Goal: Check status: Check status

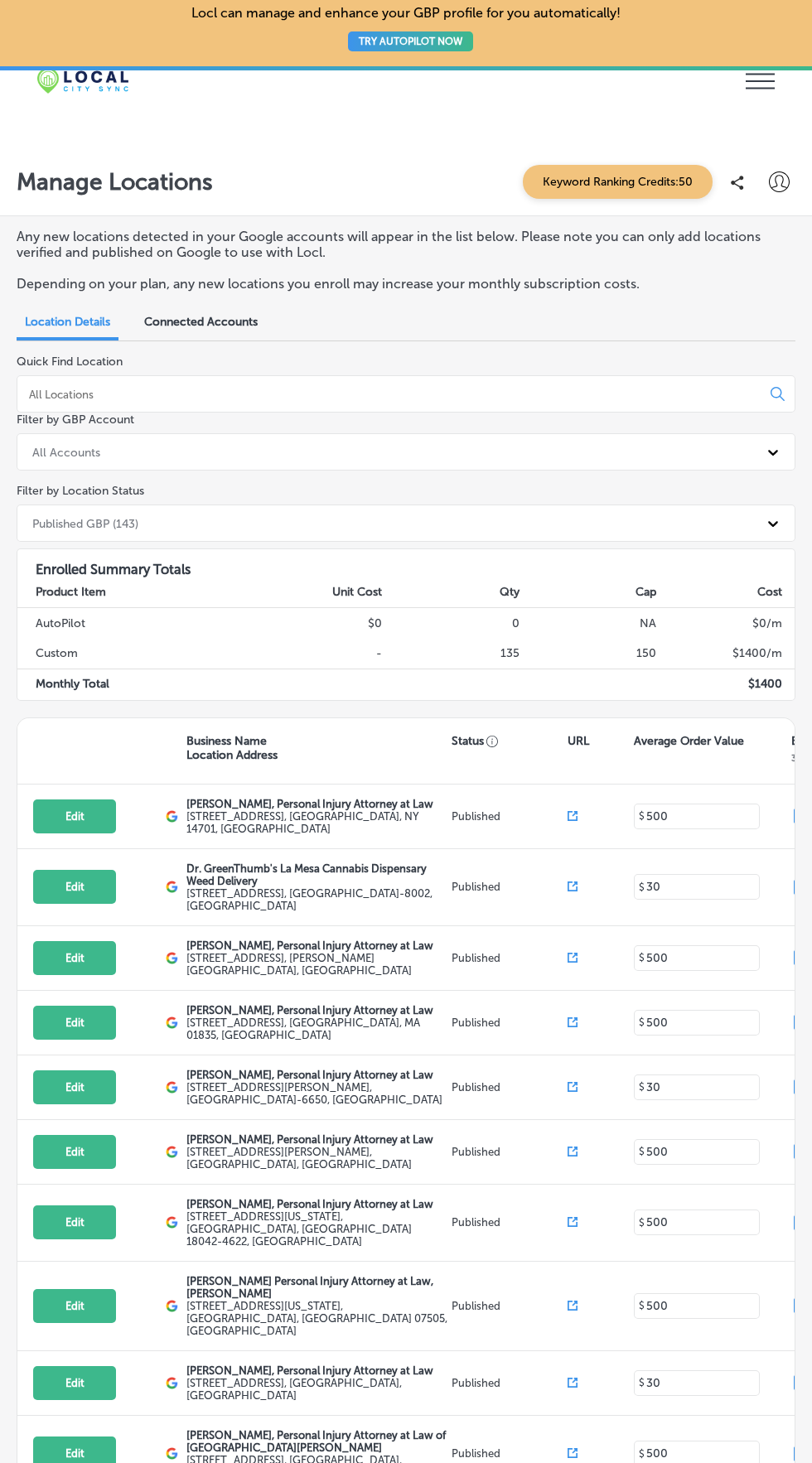
click at [769, 81] on icon at bounding box center [760, 81] width 29 height 16
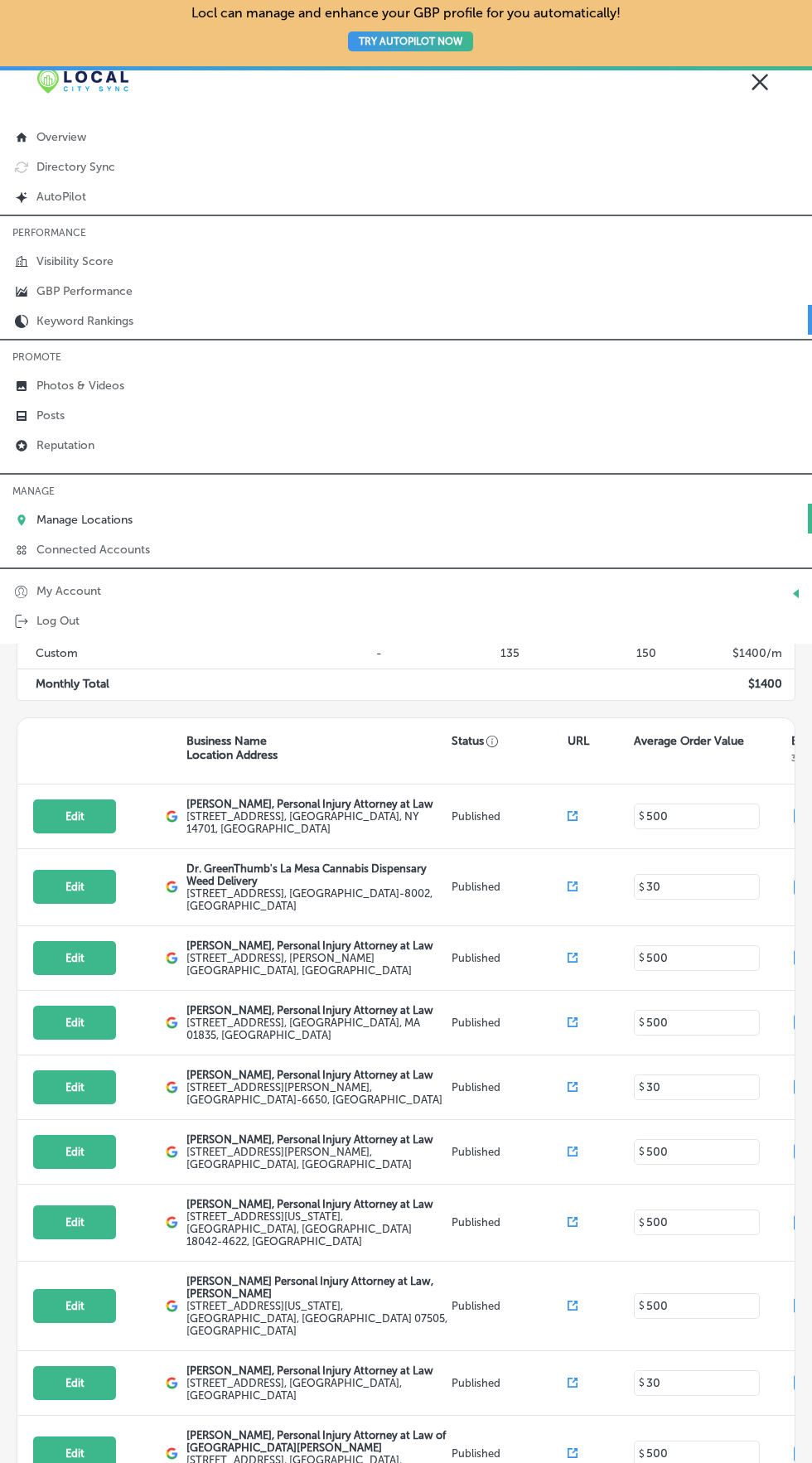
click at [129, 322] on p "Keyword Rankings" at bounding box center [84, 320] width 97 height 14
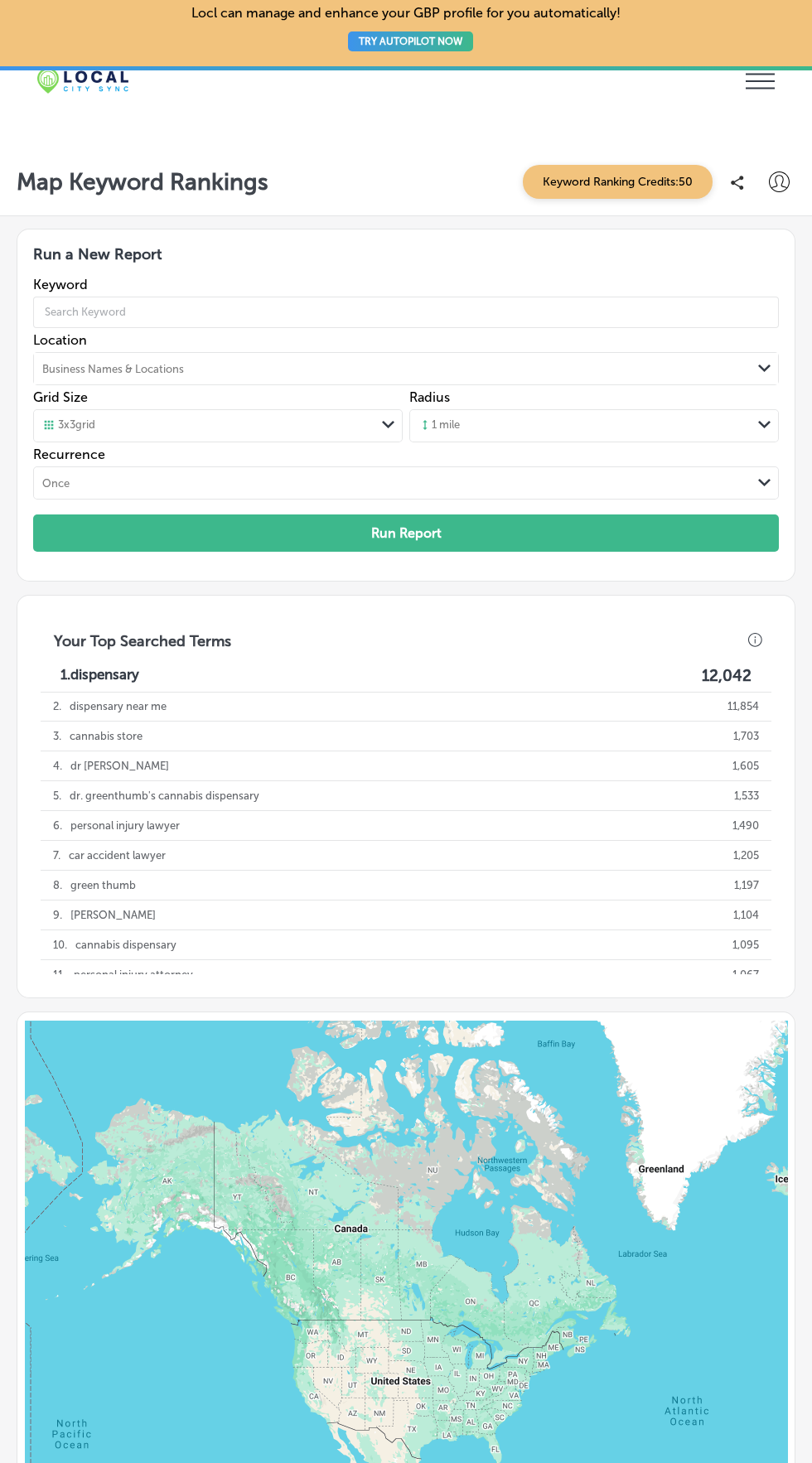
click at [756, 81] on icon at bounding box center [760, 81] width 29 height 16
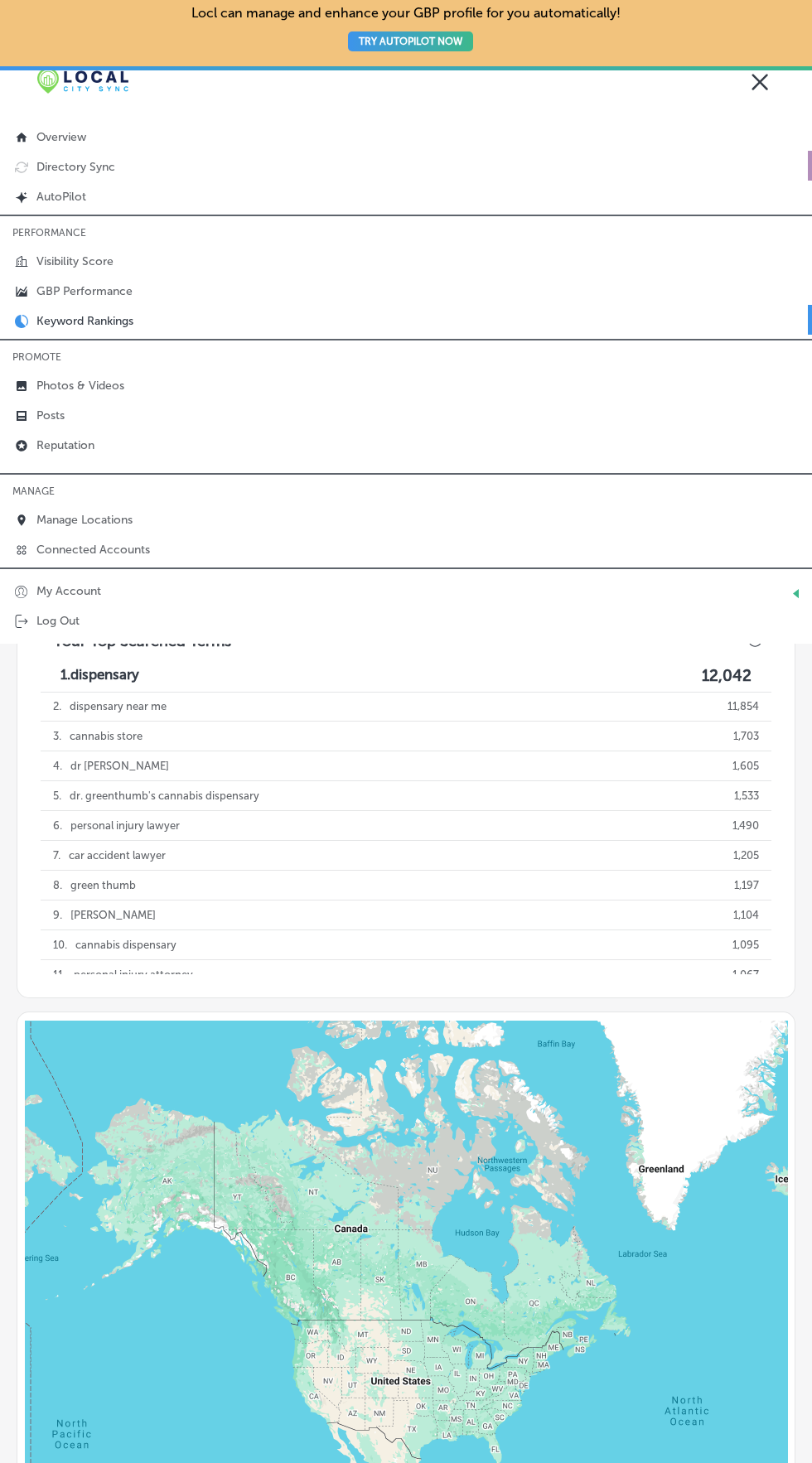
click at [550, 154] on link "Directory Sync" at bounding box center [406, 165] width 812 height 29
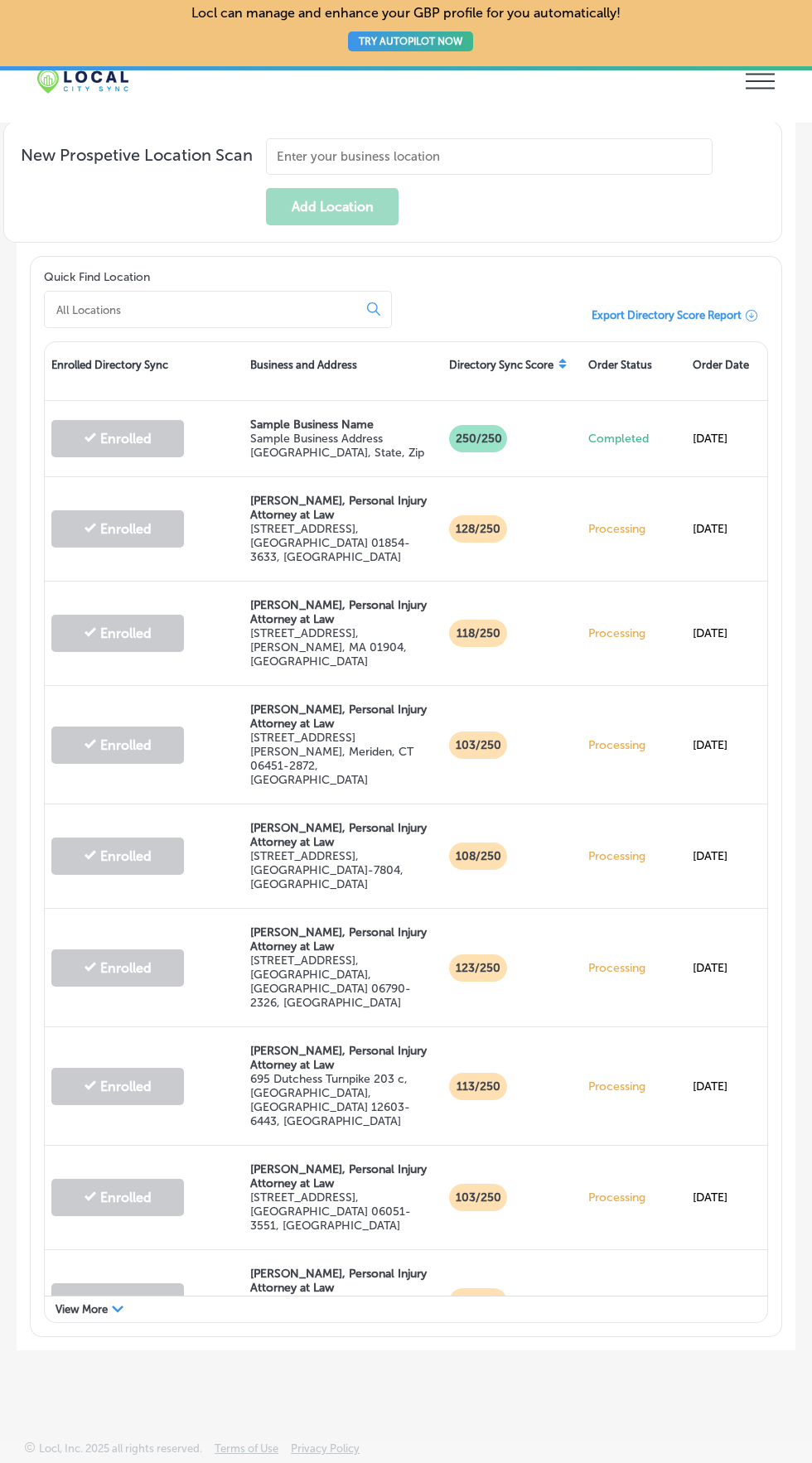
click at [563, 369] on icon at bounding box center [563, 364] width 9 height 9
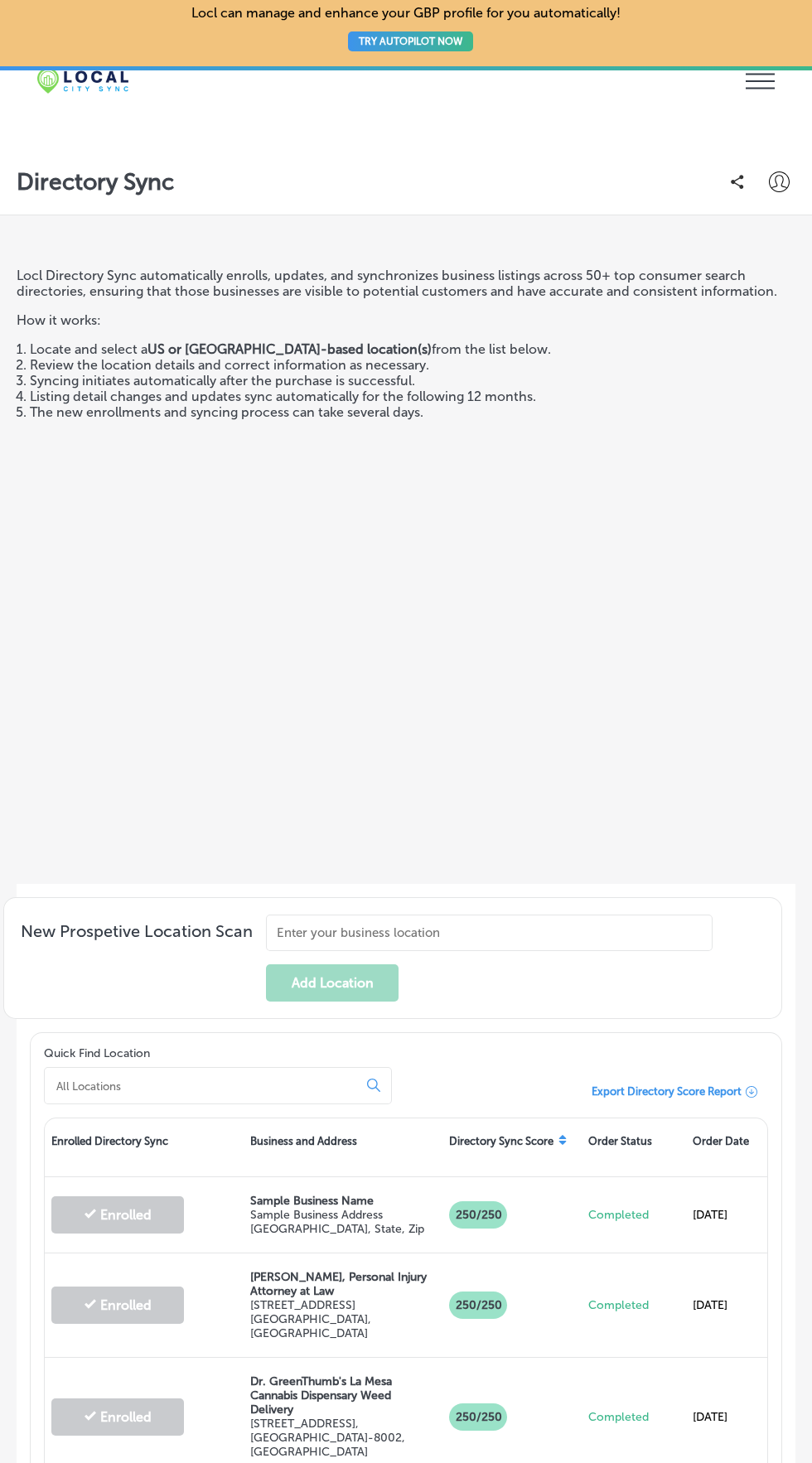
click at [774, 90] on icon "iconmonstr-menu-thin copy Created with Sketch." at bounding box center [760, 81] width 29 height 25
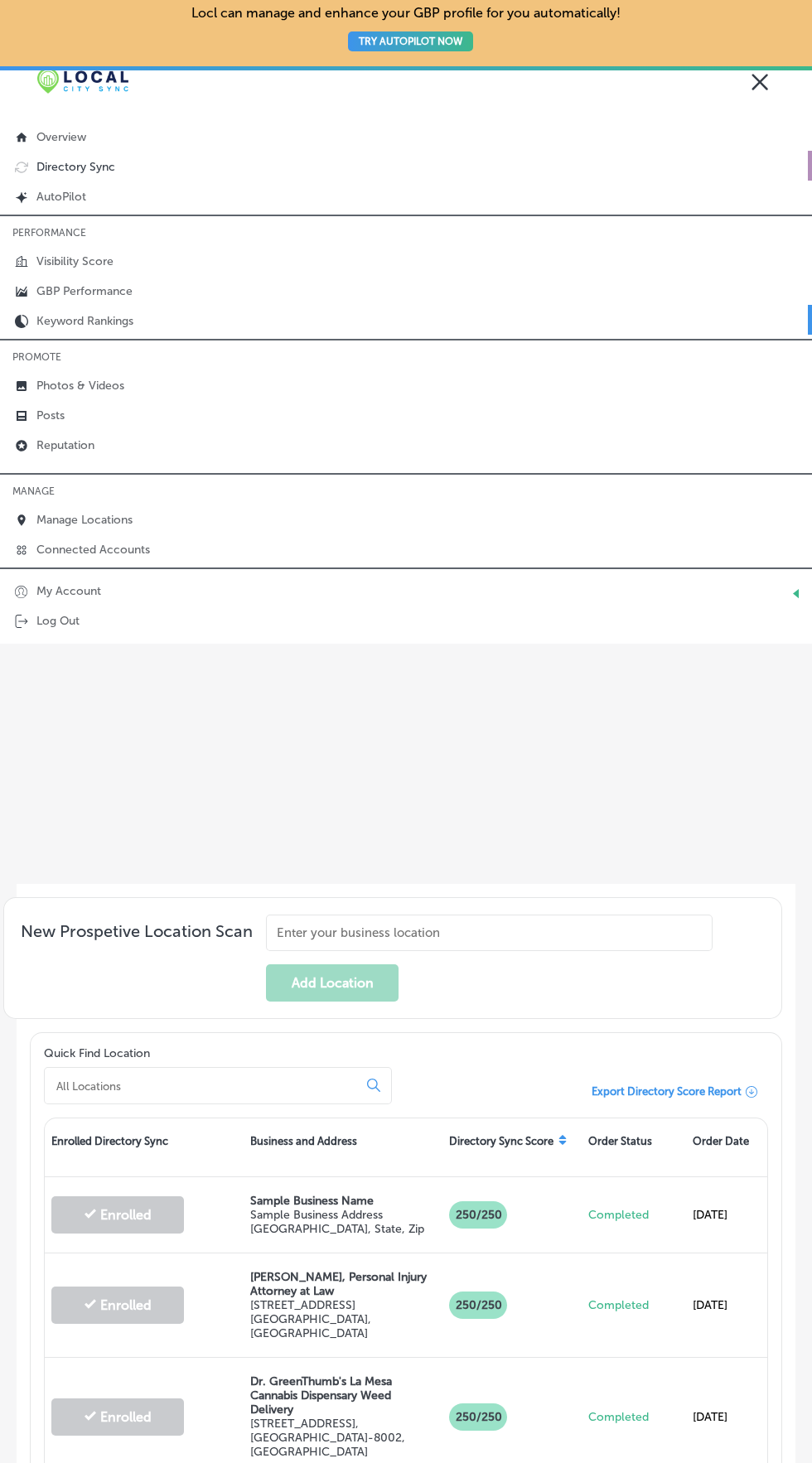
click at [125, 334] on link "Keyword Rankings" at bounding box center [406, 319] width 812 height 29
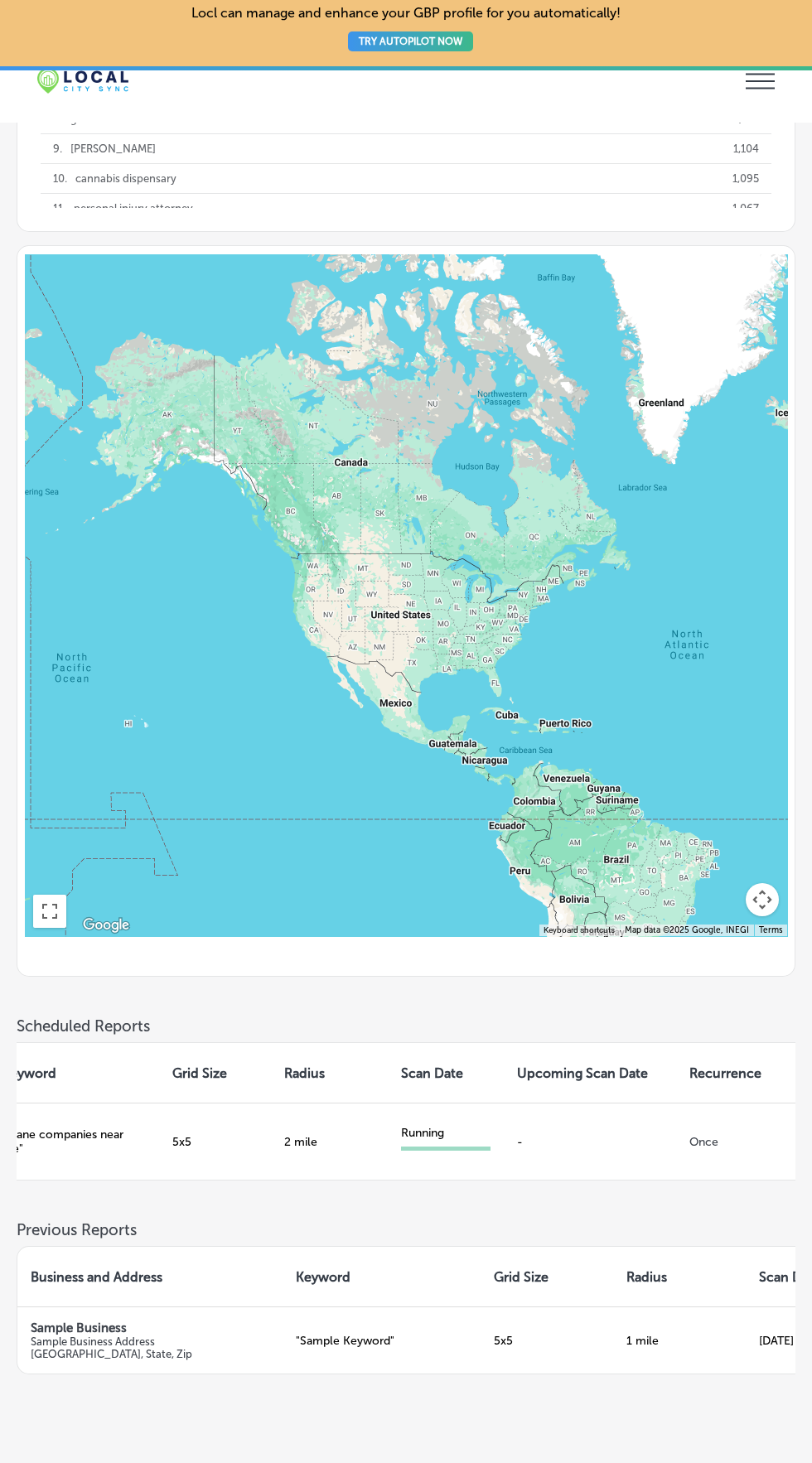
scroll to position [0, 547]
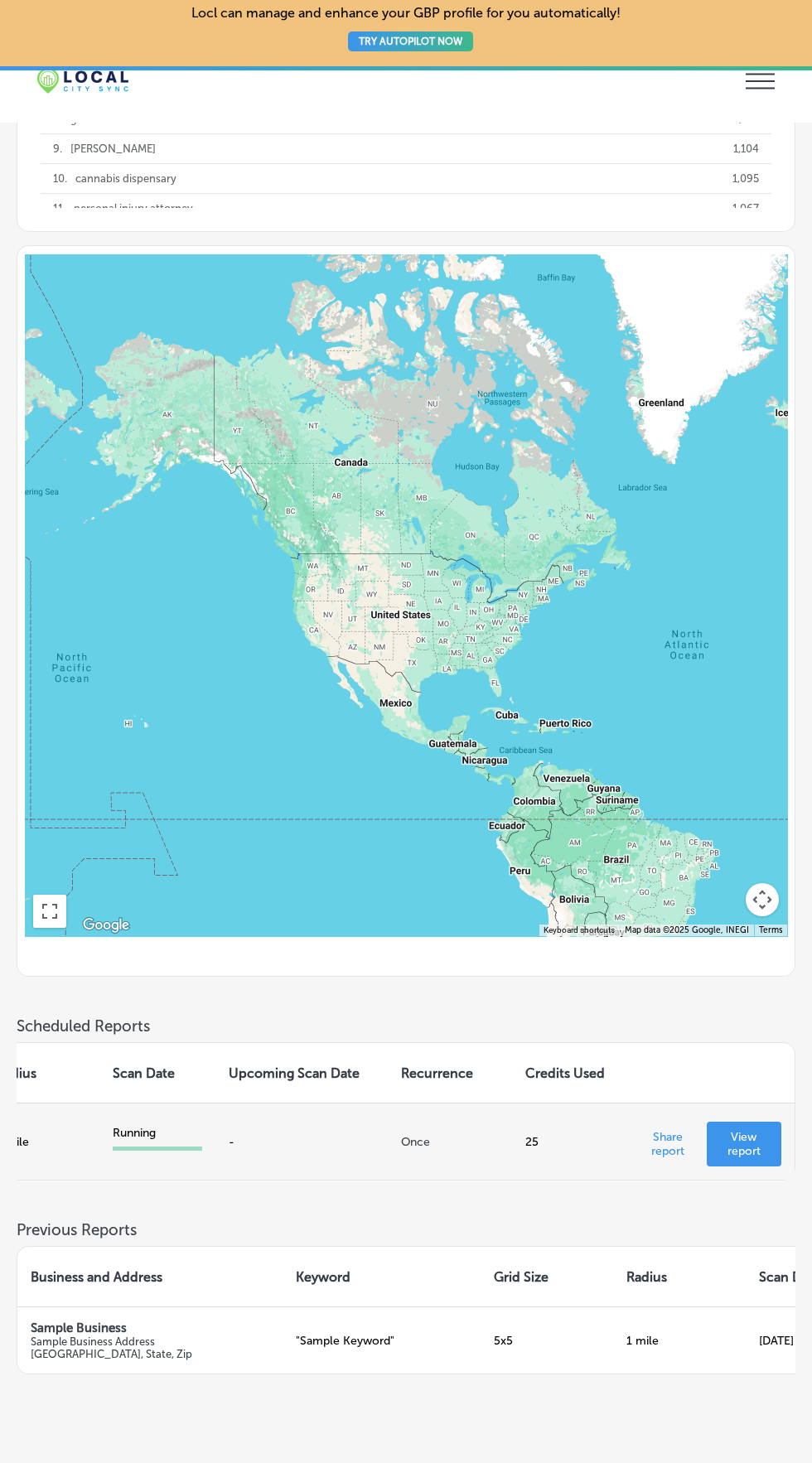
click at [743, 1159] on p "View report" at bounding box center [744, 1145] width 48 height 28
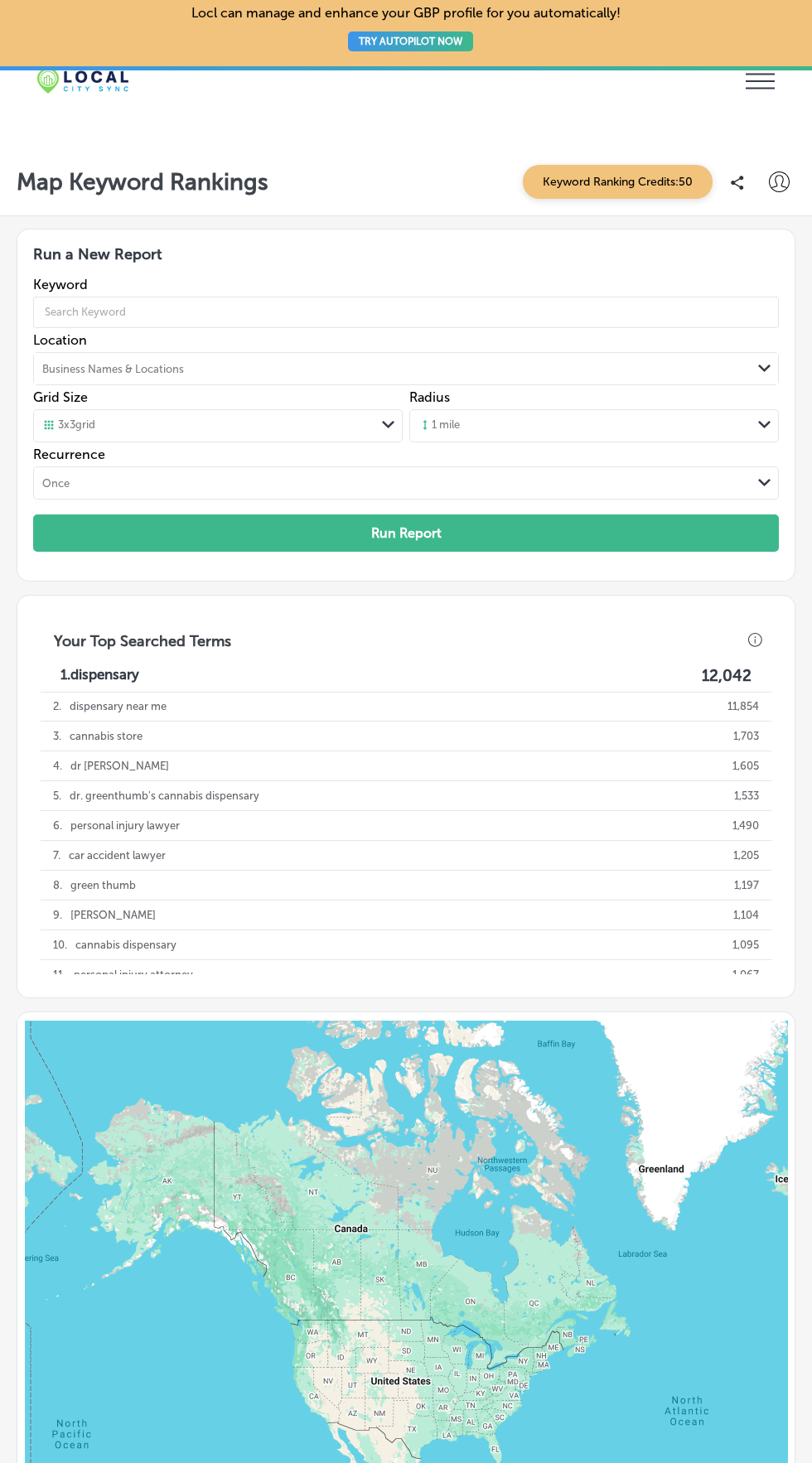
click at [759, 82] on icon "iconmonstr-menu-thin copy Created with Sketch." at bounding box center [760, 81] width 29 height 25
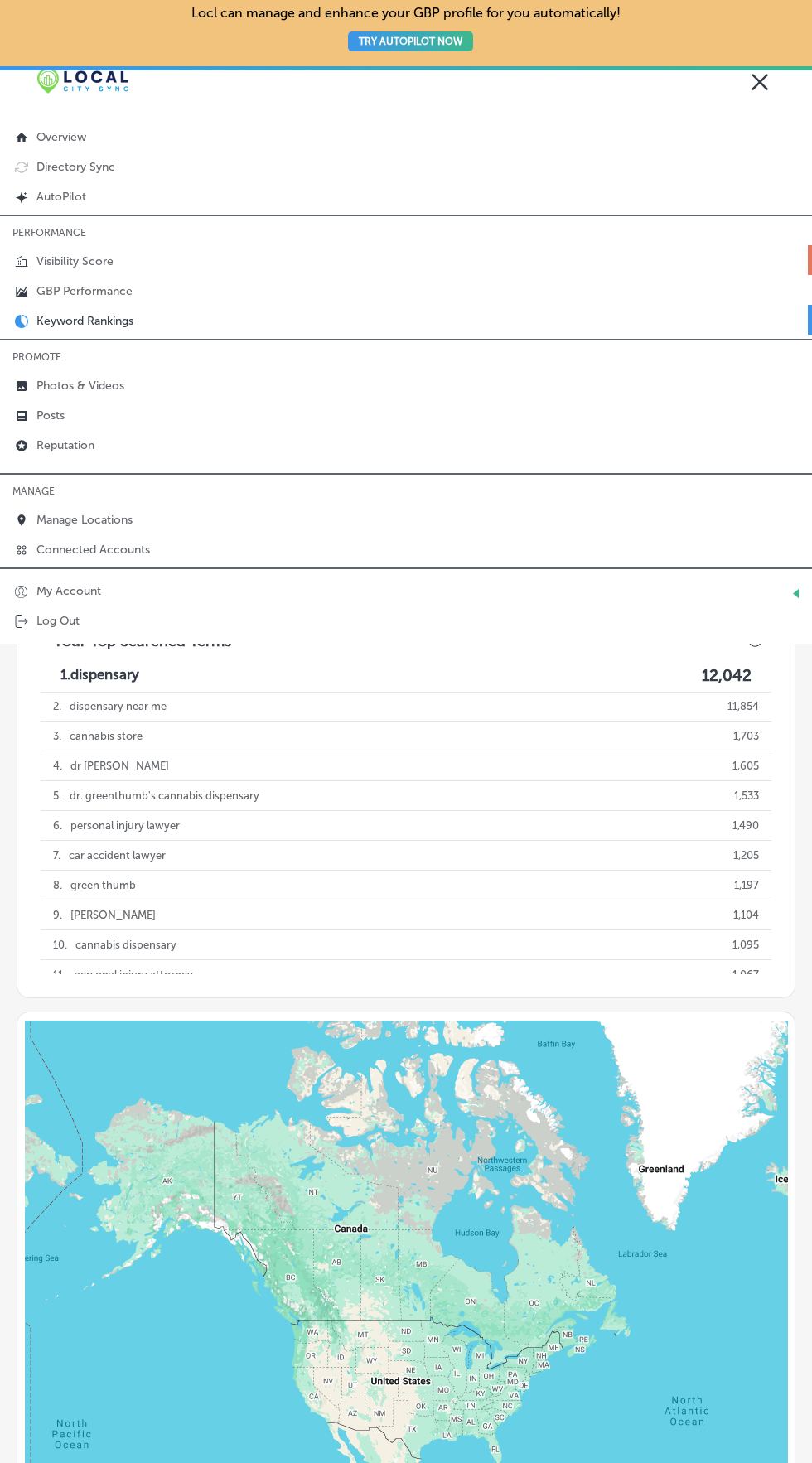
click at [113, 261] on p "Visibility Score" at bounding box center [74, 261] width 77 height 14
